Goal: Transaction & Acquisition: Purchase product/service

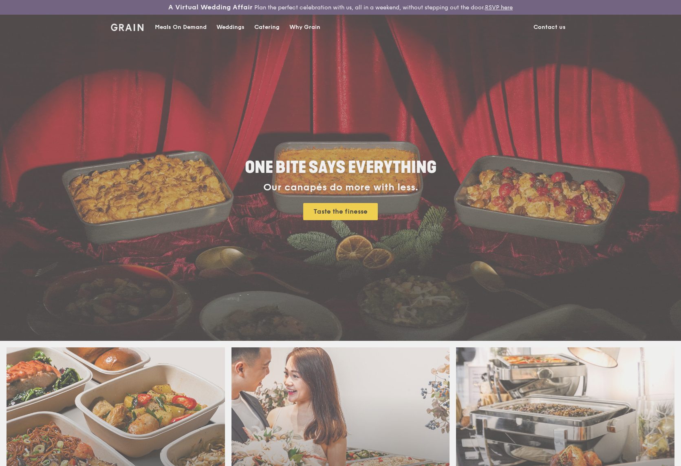
click at [218, 24] on div "Weddings by [PERSON_NAME] presents Plan the perfect celebration with us, all in…" at bounding box center [340, 233] width 681 height 466
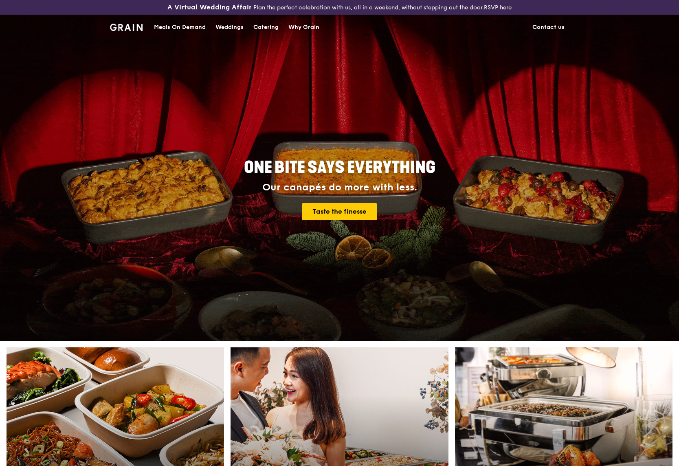
click at [273, 33] on div "Catering" at bounding box center [266, 27] width 25 height 24
click at [271, 29] on div "Catering" at bounding box center [266, 27] width 25 height 24
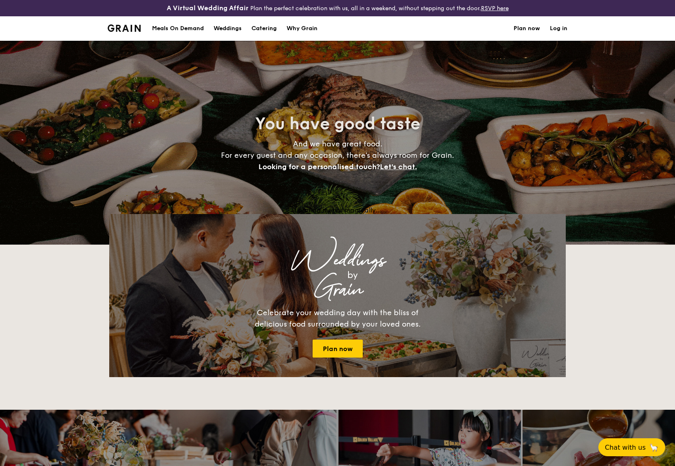
select select
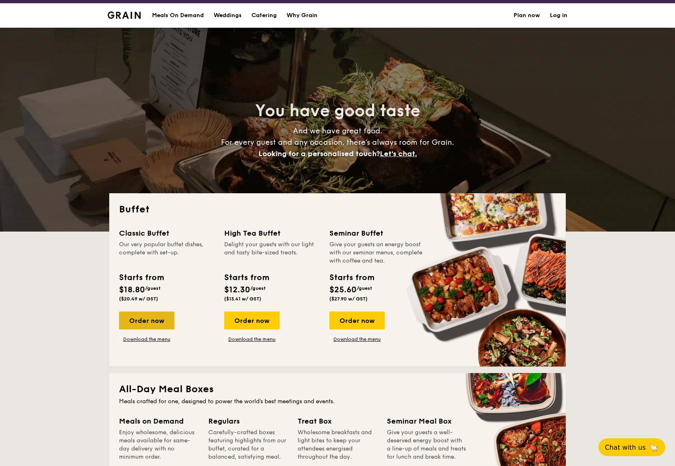
scroll to position [19, 0]
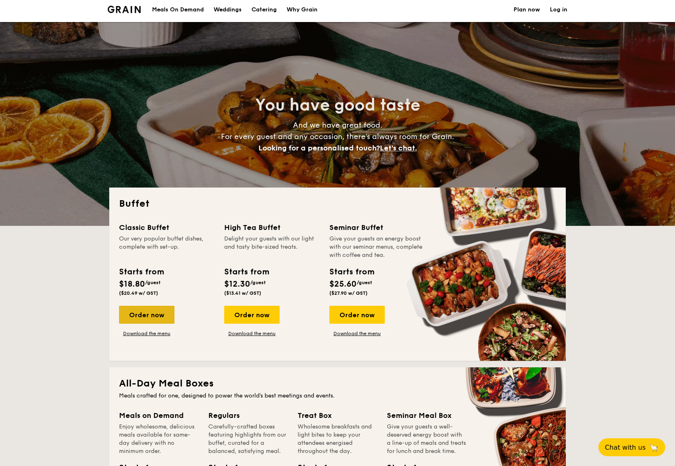
click at [146, 317] on div "Order now" at bounding box center [146, 315] width 55 height 18
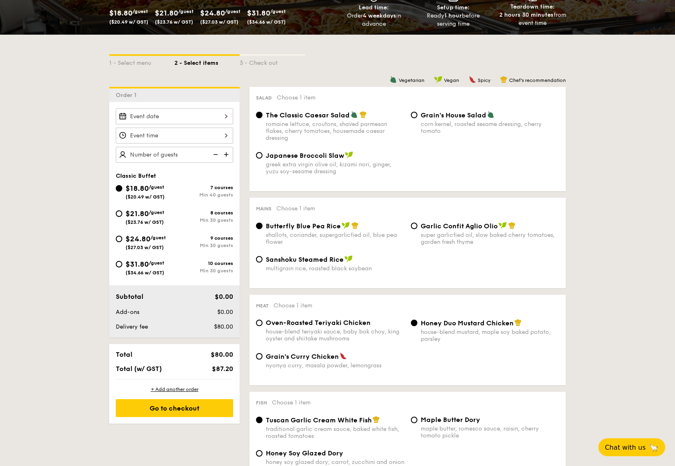
scroll to position [215, 0]
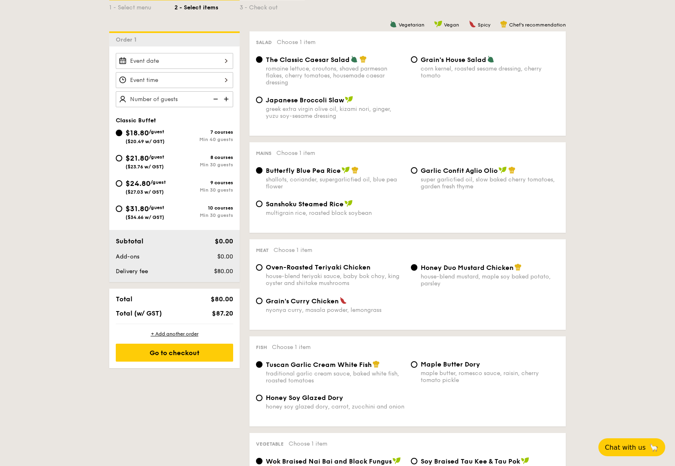
click at [149, 160] on span "$21.80" at bounding box center [137, 158] width 23 height 9
click at [122, 160] on input "$21.80 /guest ($23.76 w/ GST) 8 courses Min 30 guests" at bounding box center [119, 158] width 7 height 7
radio input "true"
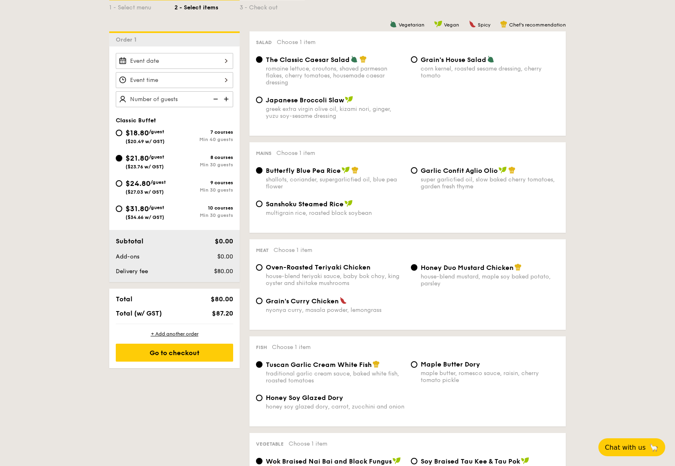
radio input "true"
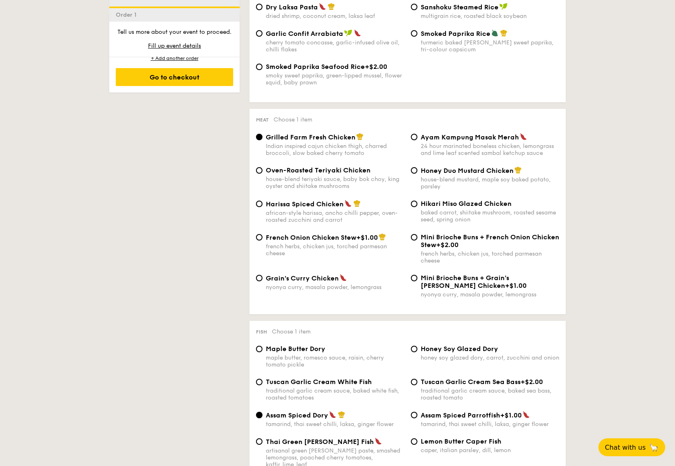
scroll to position [110, 0]
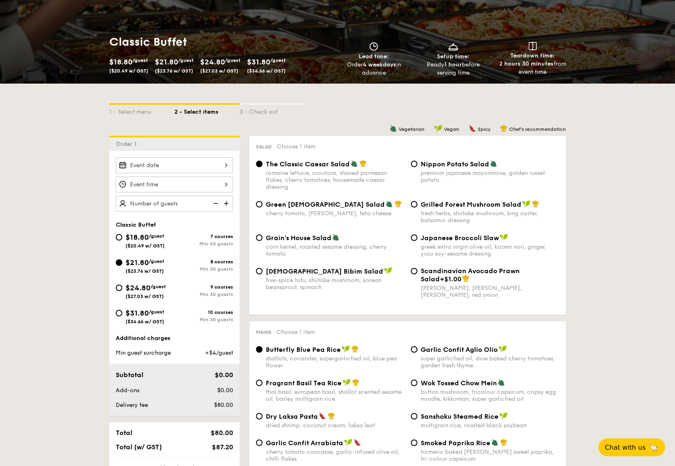
click at [153, 292] on div "$24.80 /guest ($27.03 w/ GST)" at bounding box center [146, 290] width 40 height 17
click at [122, 291] on input "$24.80 /guest ($27.03 w/ GST) 9 courses Min 30 guests" at bounding box center [119, 287] width 7 height 7
radio input "true"
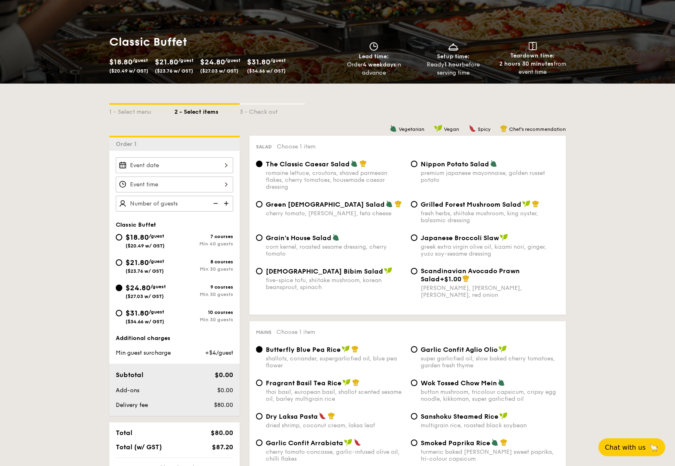
radio input "true"
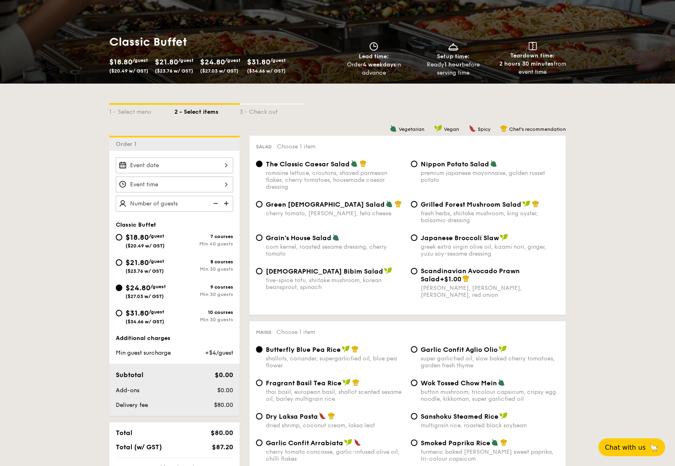
click at [146, 261] on span "$21.80" at bounding box center [137, 262] width 23 height 9
click at [122, 261] on input "$21.80 /guest ($23.76 w/ GST) 8 courses Min 30 guests" at bounding box center [119, 262] width 7 height 7
radio input "true"
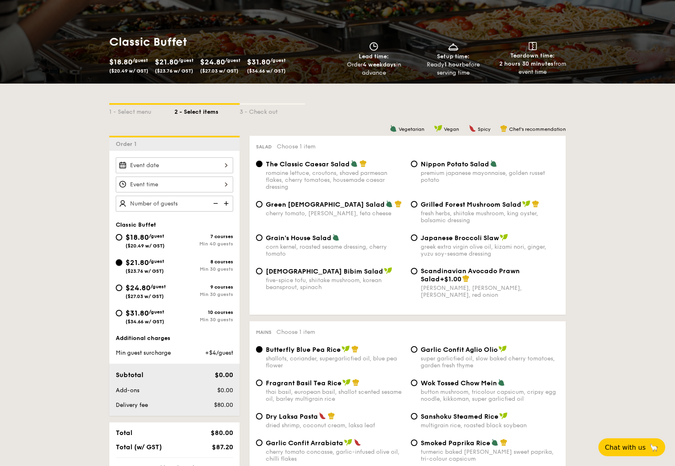
radio input "true"
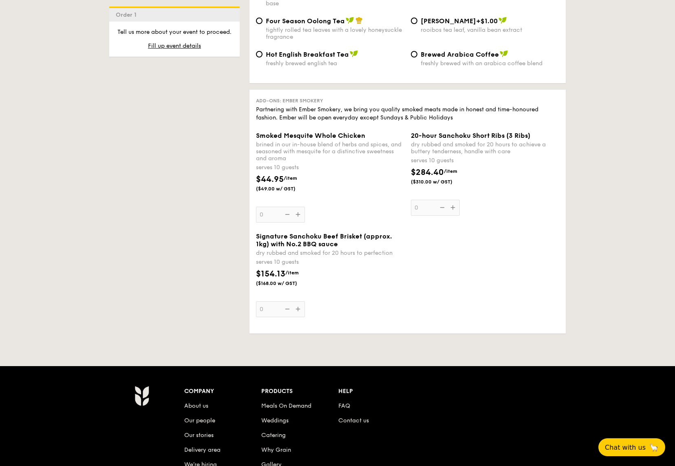
scroll to position [1633, 0]
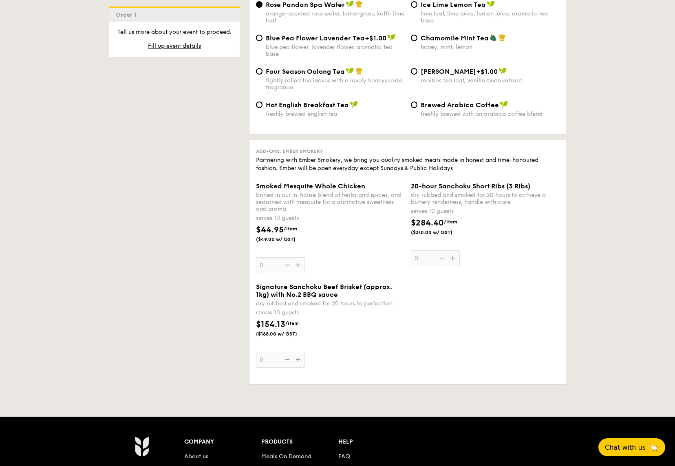
click at [476, 101] on span "Brewed Arabica Coffee" at bounding box center [460, 105] width 78 height 8
click at [417, 101] on input "Brewed Arabica Coffee freshly brewed with an arabica coffee blend" at bounding box center [414, 104] width 7 height 7
radio input "true"
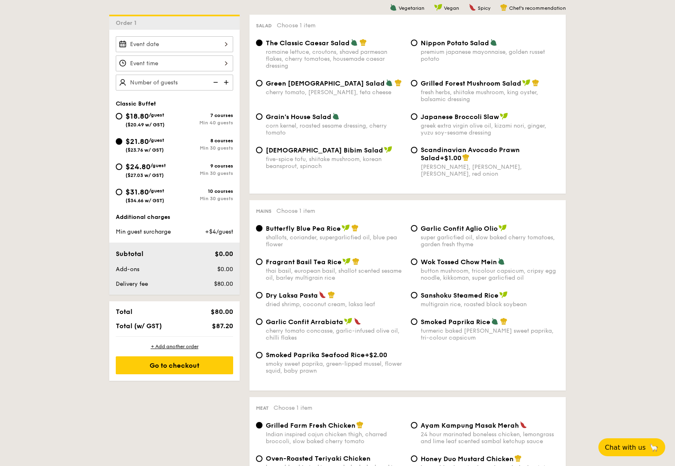
scroll to position [0, 0]
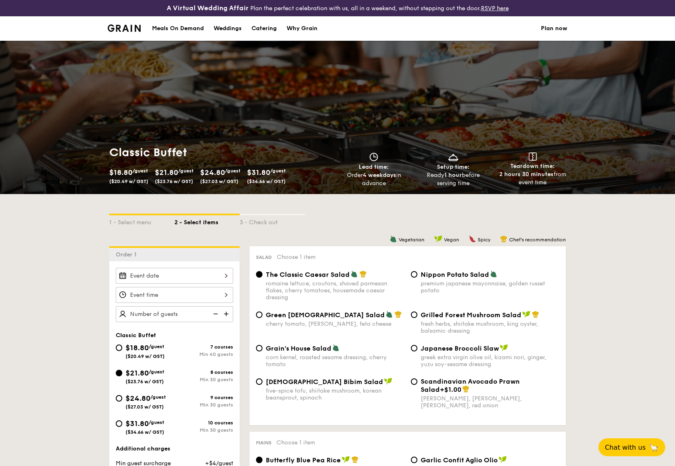
click at [230, 25] on div "Weddings" at bounding box center [228, 28] width 28 height 24
